Goal: Register for event/course

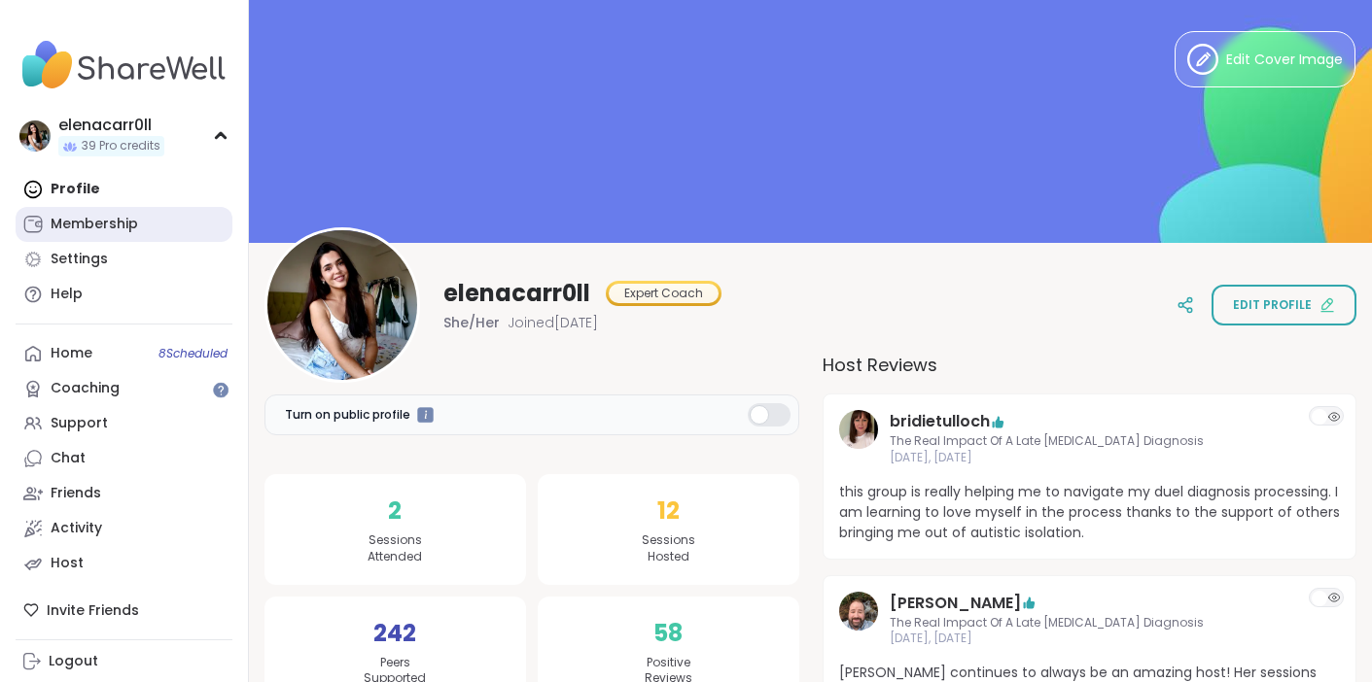
click at [124, 212] on link "Membership" at bounding box center [124, 224] width 217 height 35
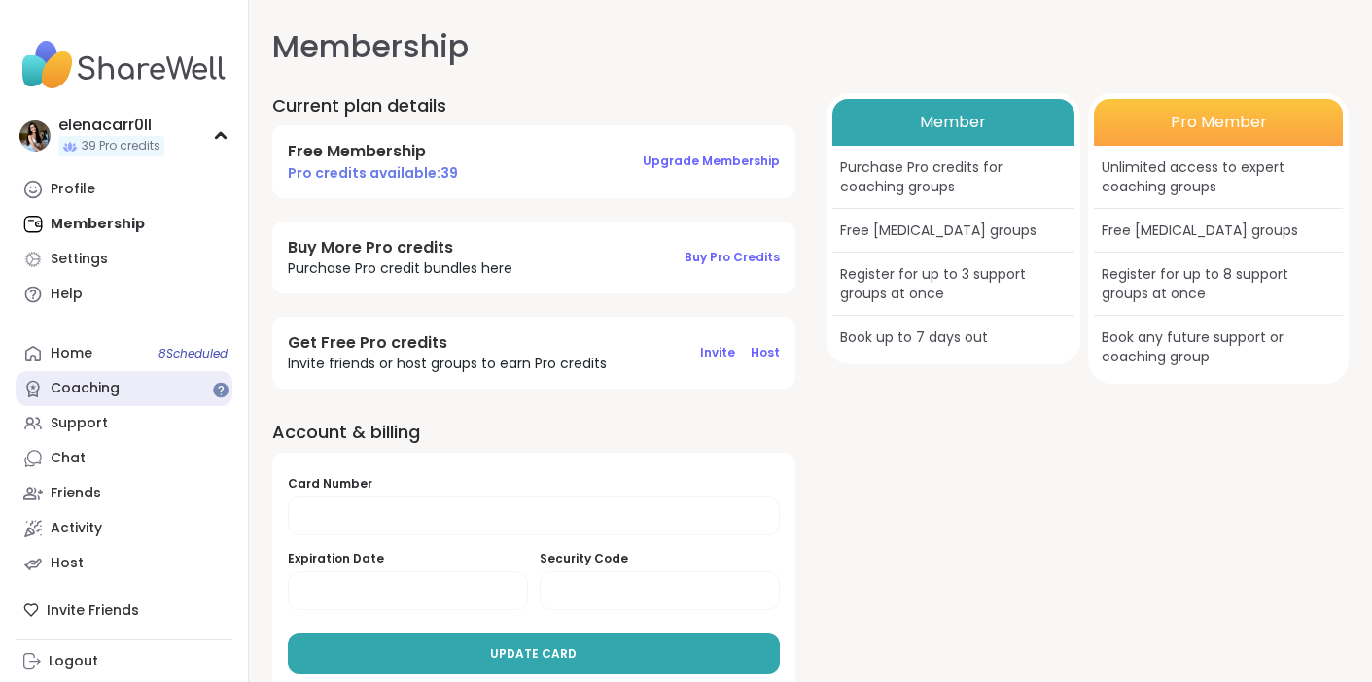
click at [84, 378] on link "Coaching" at bounding box center [124, 388] width 217 height 35
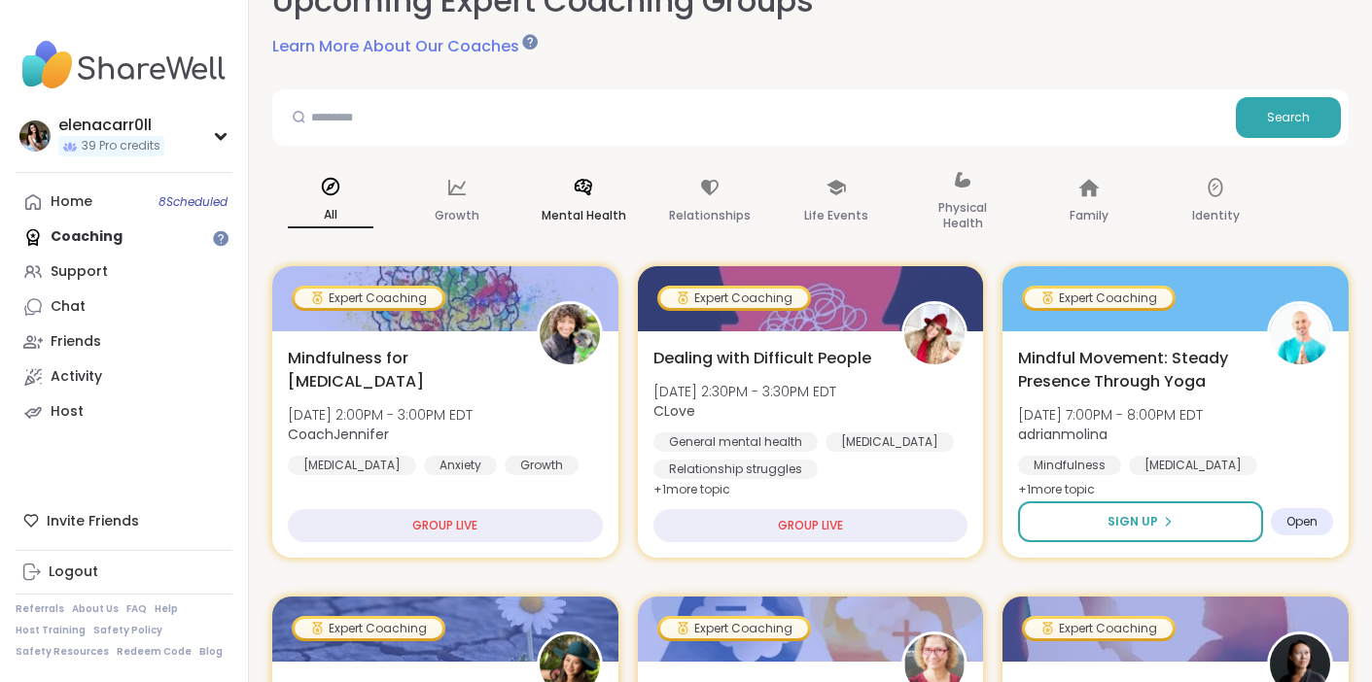
scroll to position [154, 0]
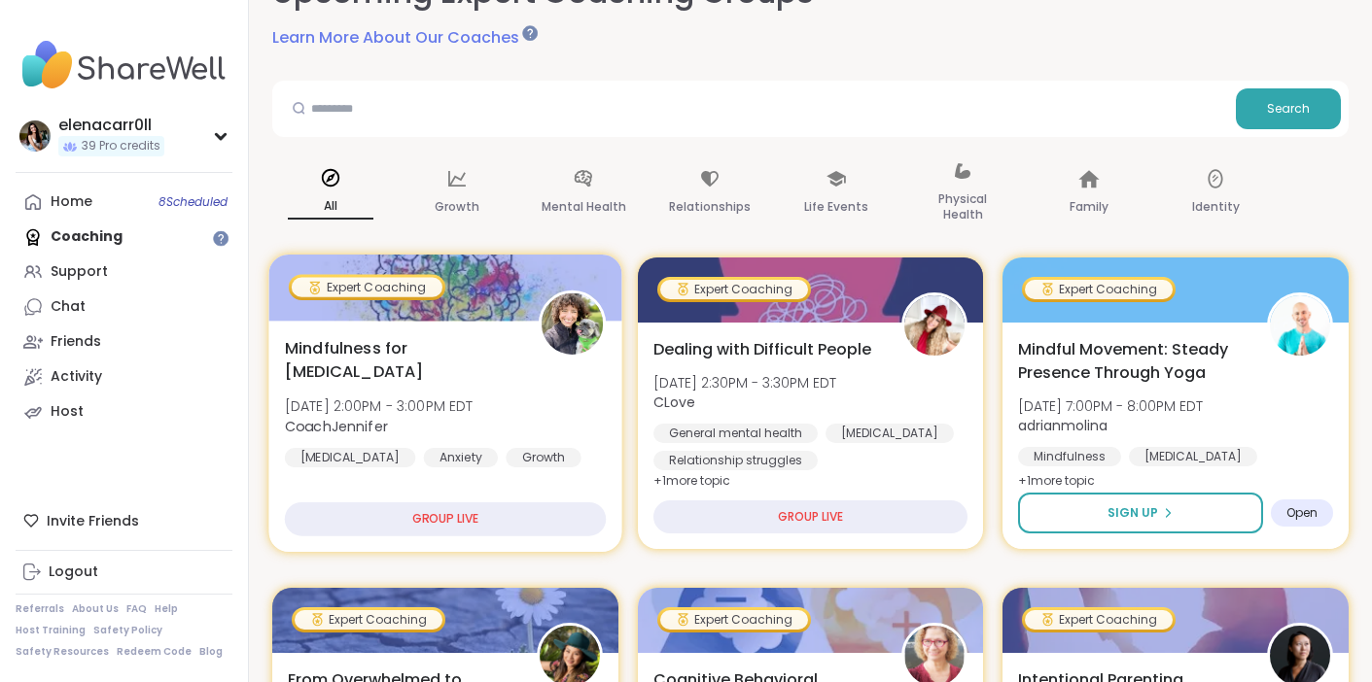
click at [424, 415] on div "Mindfulness for [MEDICAL_DATA] [DATE] 2:00PM - 3:00PM EDT CoachJennifer [MEDICA…" at bounding box center [445, 401] width 321 height 131
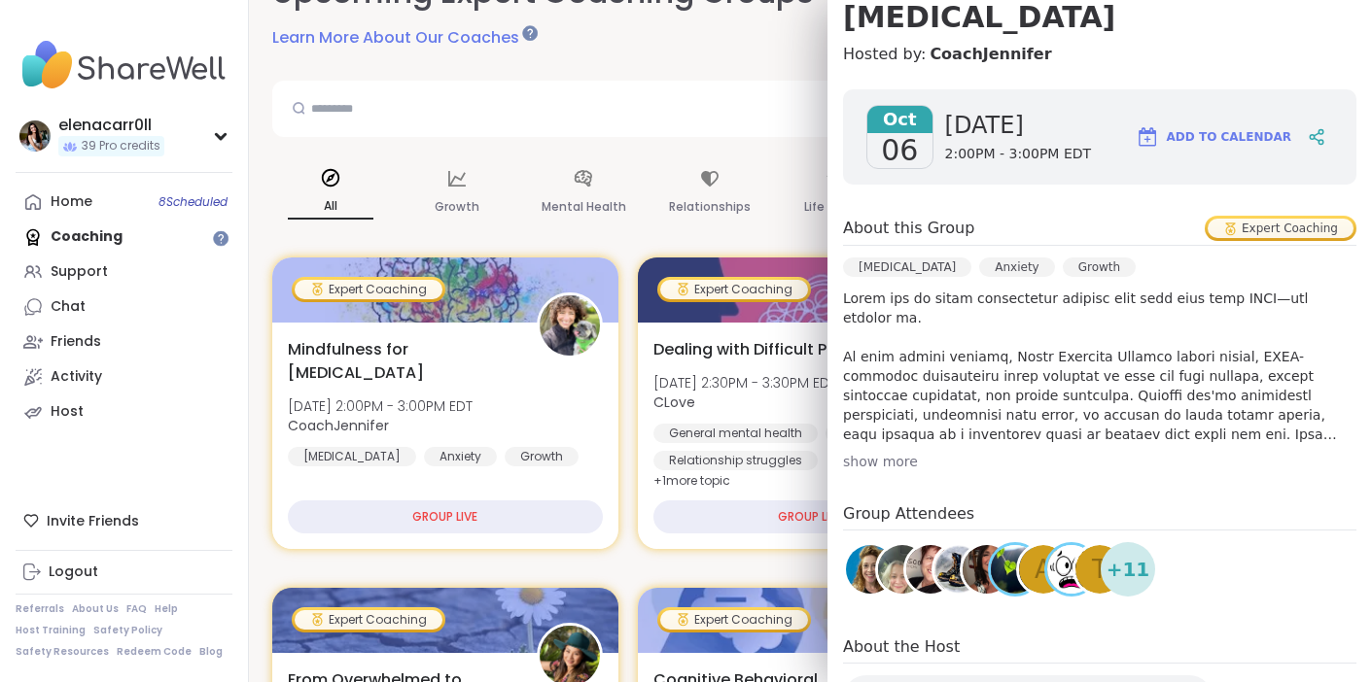
scroll to position [0, 0]
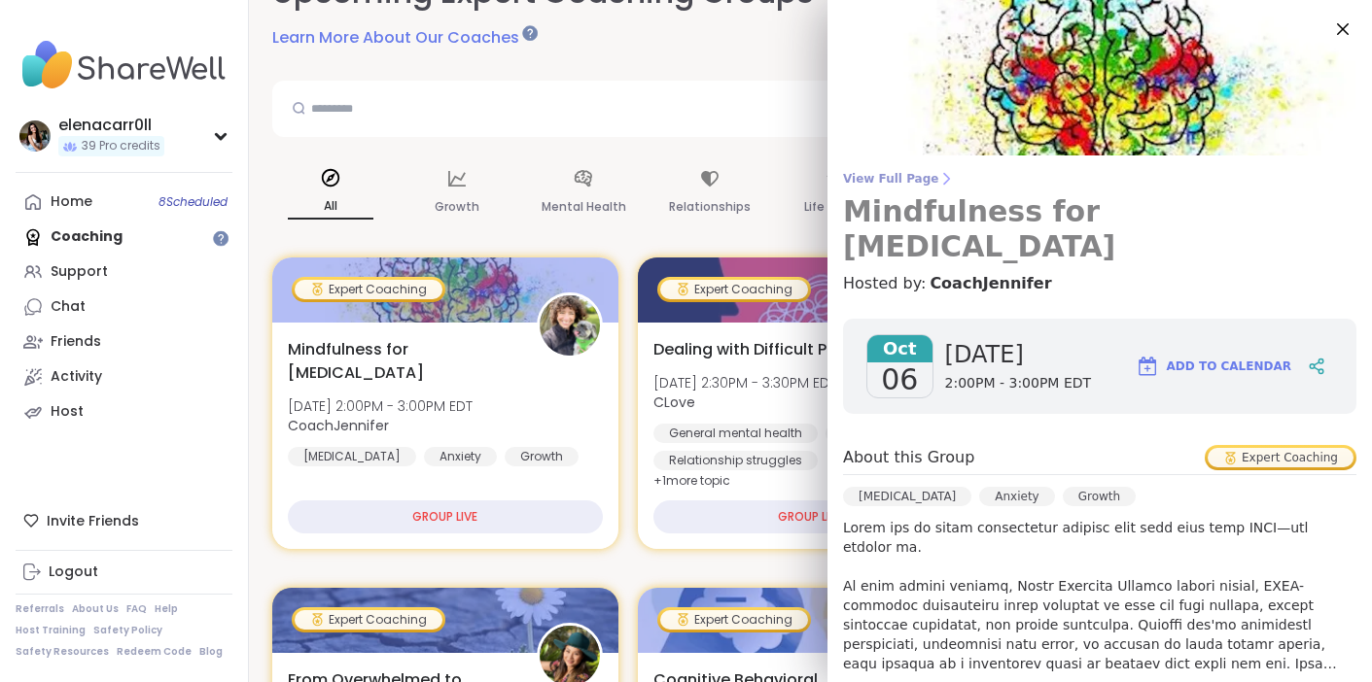
click at [988, 192] on link "View Full Page Mindfulness for [MEDICAL_DATA]" at bounding box center [1099, 217] width 513 height 93
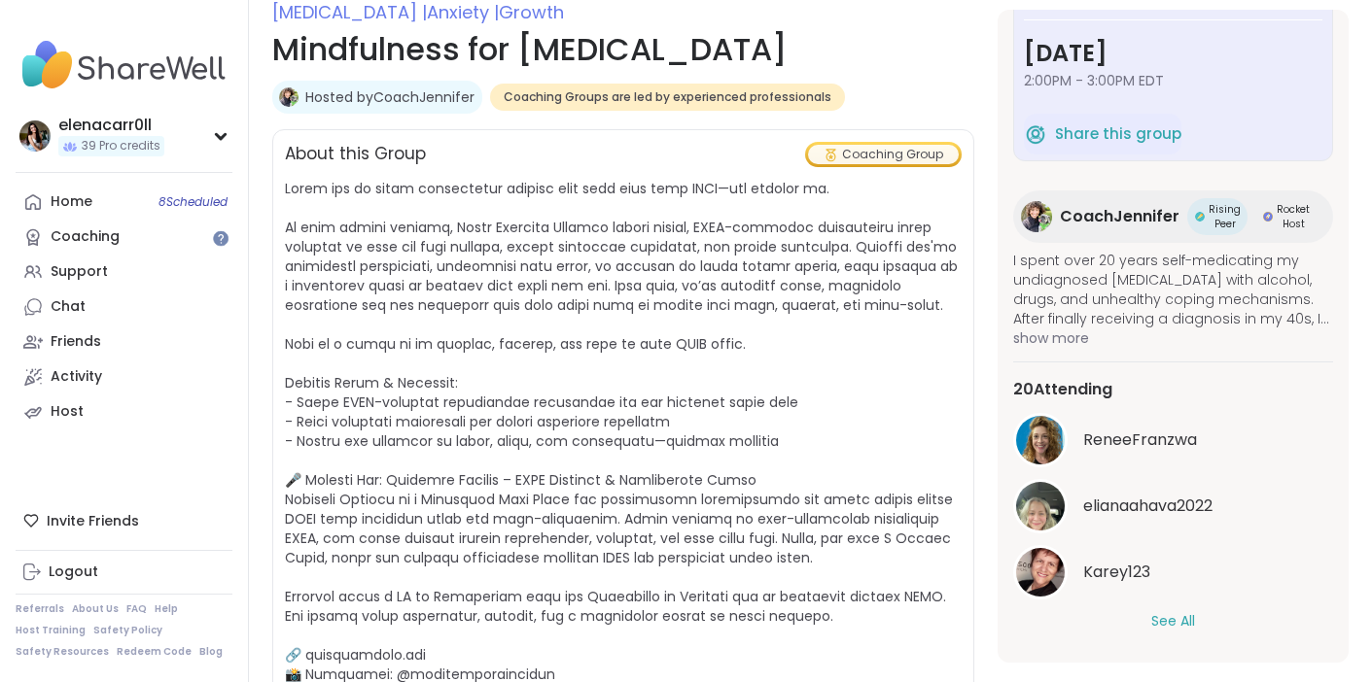
scroll to position [309, 0]
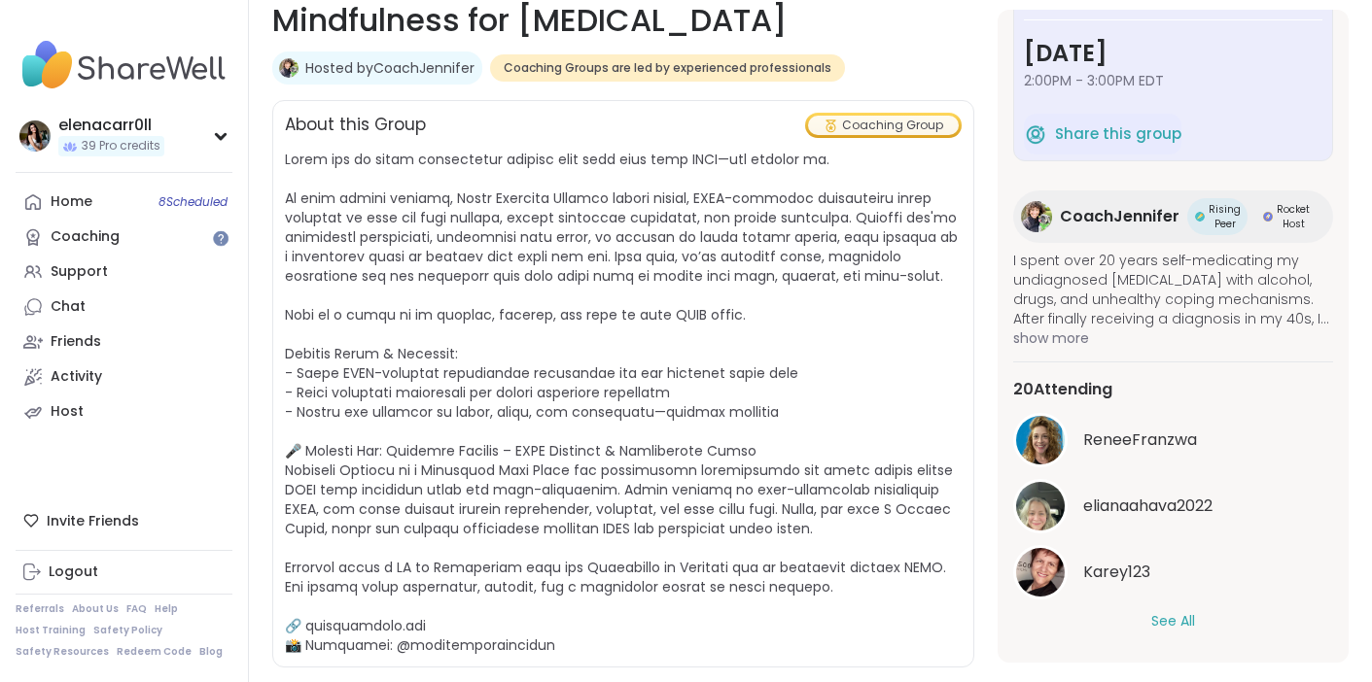
click at [1172, 609] on div "ReneeFranzwa elianaahava2022 Karey123 See All" at bounding box center [1173, 522] width 320 height 219
click at [1172, 621] on button "See All" at bounding box center [1173, 621] width 44 height 20
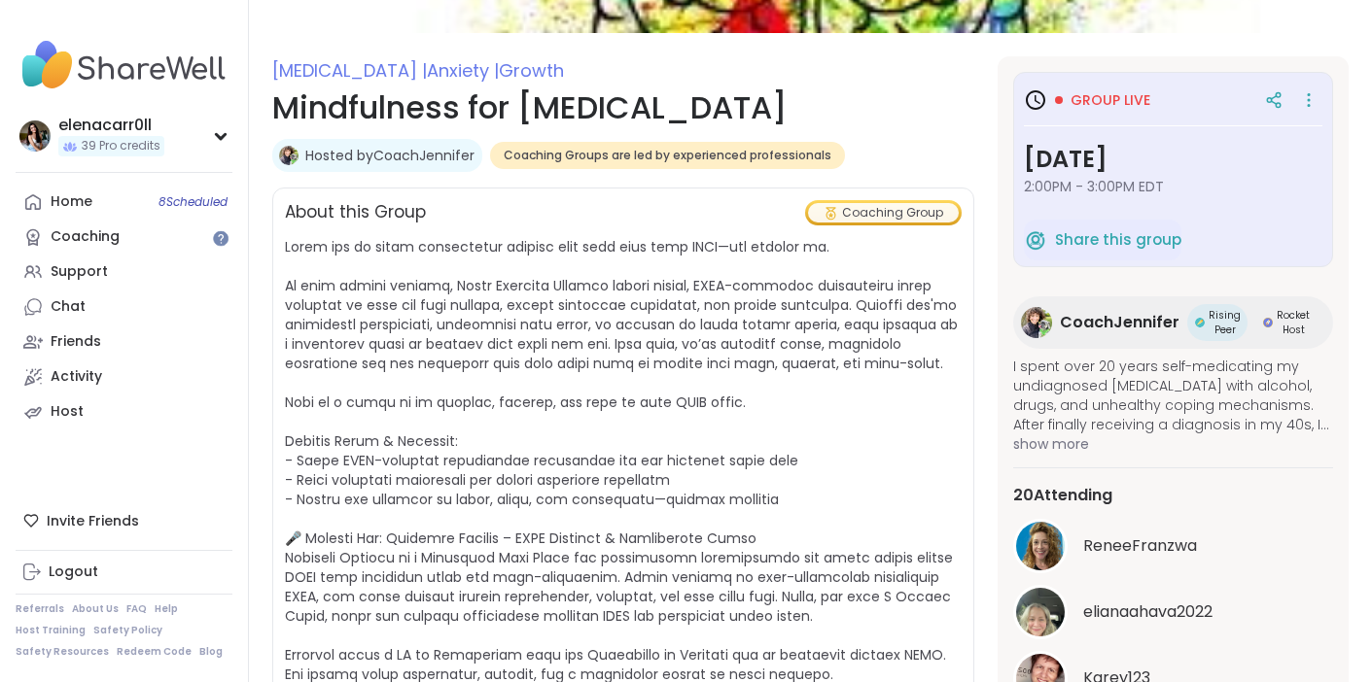
scroll to position [0, 0]
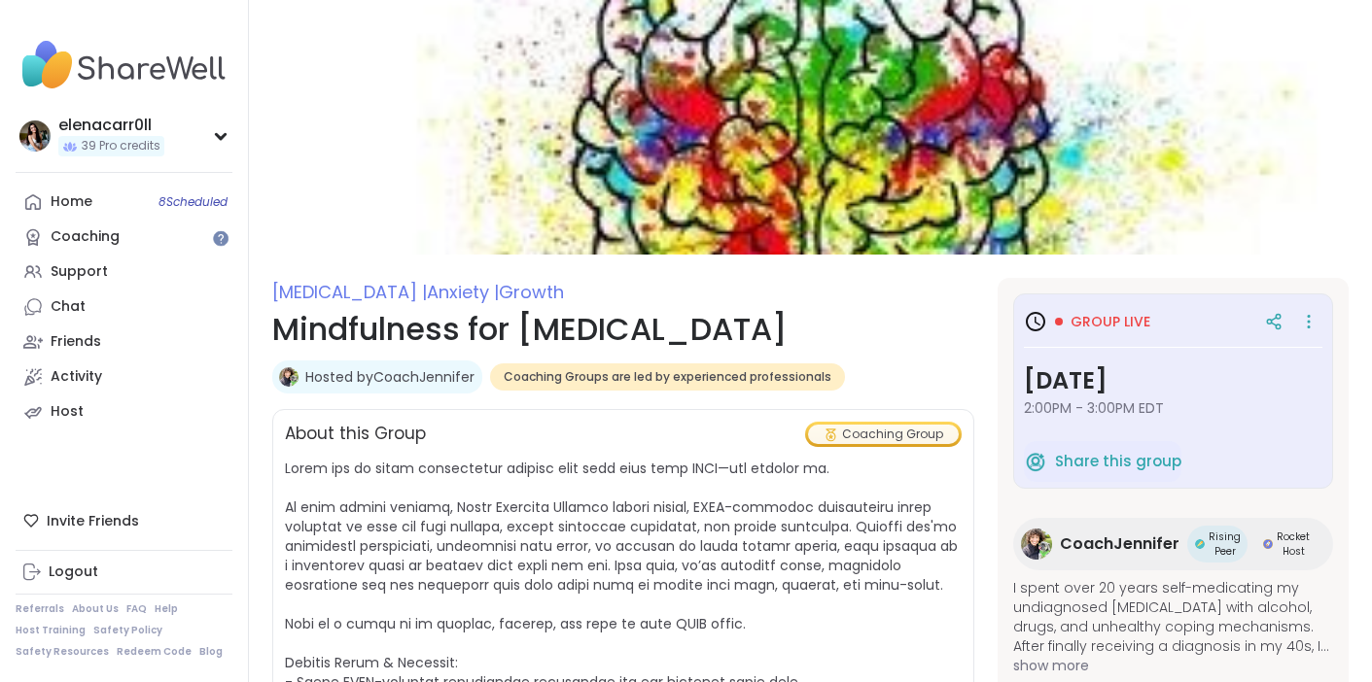
click at [335, 382] on link "Hosted by CoachJennifer" at bounding box center [389, 376] width 169 height 19
click at [122, 131] on div "elenacarr0ll" at bounding box center [111, 125] width 106 height 21
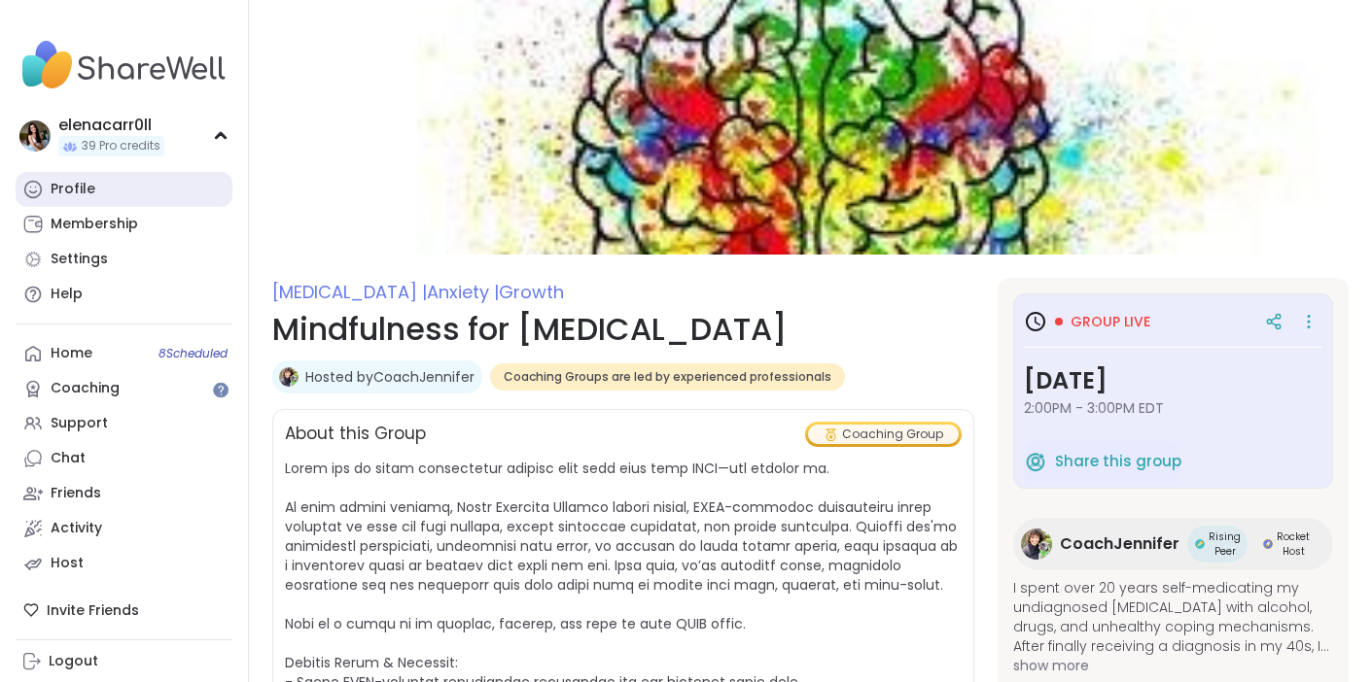
click at [98, 198] on link "Profile" at bounding box center [124, 189] width 217 height 35
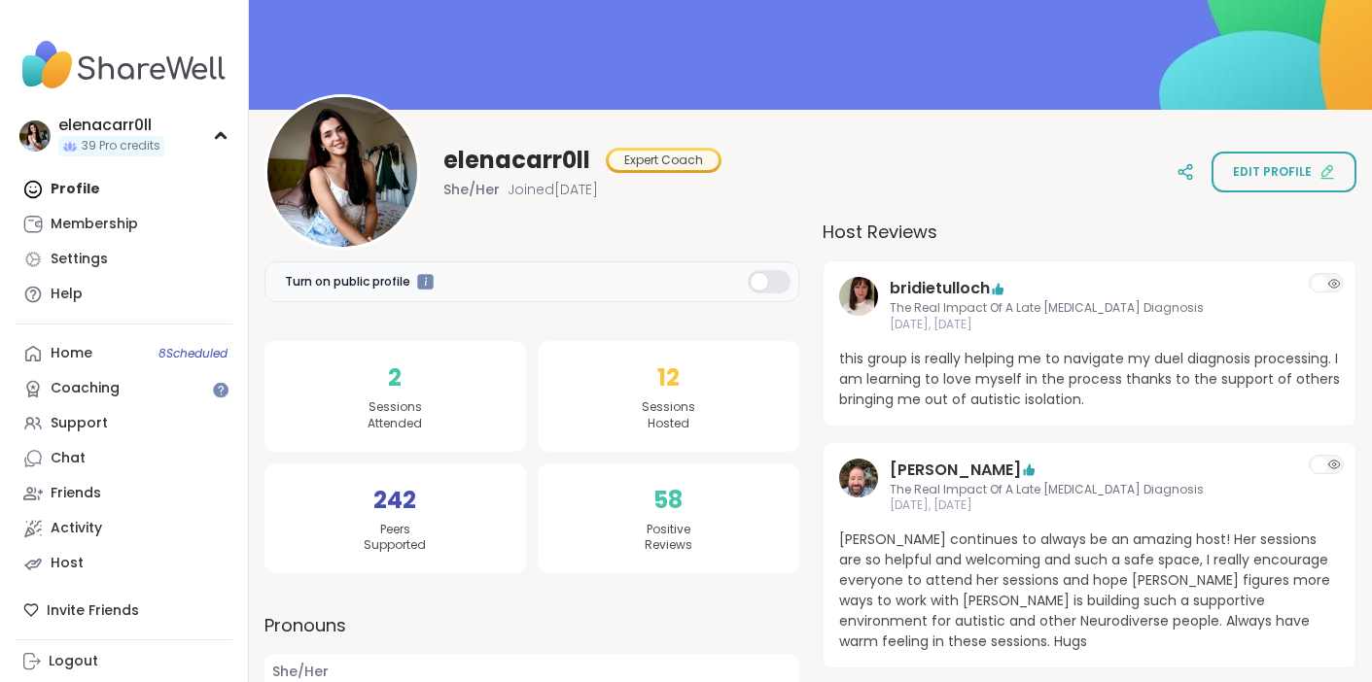
scroll to position [135, 0]
